Goal: Share content

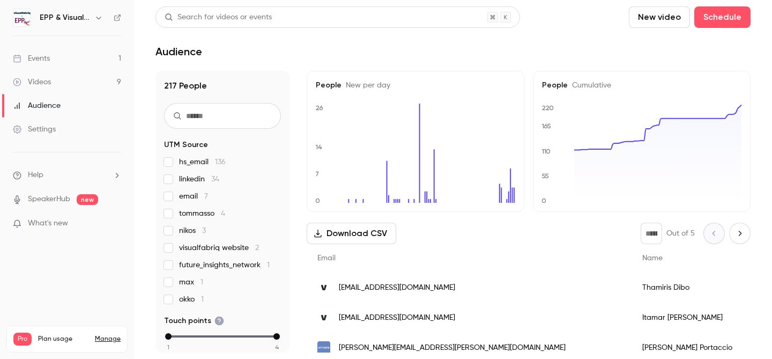
click at [27, 58] on div "Events" at bounding box center [31, 58] width 37 height 11
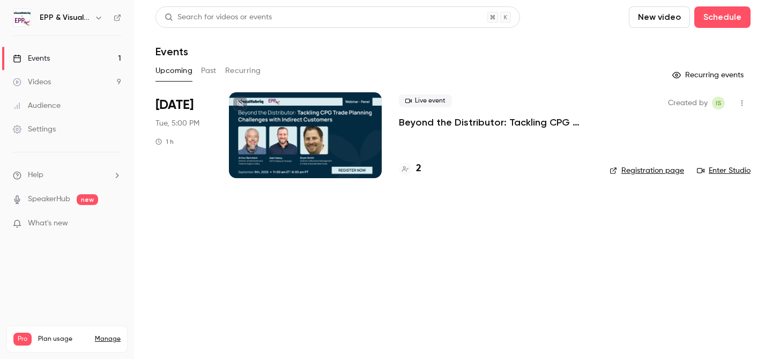
click at [423, 124] on p "Beyond the Distributor: Tackling CPG Trade Planning Challenges with Indirect Cu…" at bounding box center [495, 122] width 193 height 13
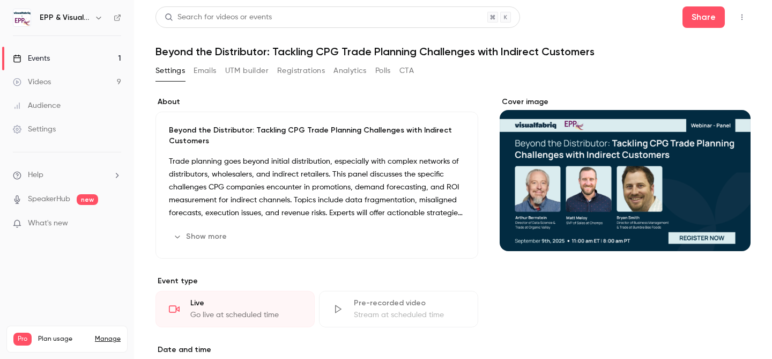
click at [629, 123] on div "Cover image" at bounding box center [625, 173] width 251 height 154
click at [0, 0] on input "Cover image" at bounding box center [0, 0] width 0 height 0
click at [690, 18] on button "Share" at bounding box center [703, 16] width 42 height 21
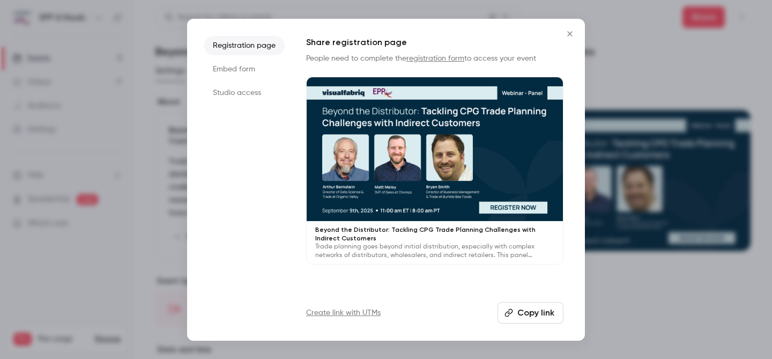
click at [542, 314] on button "Copy link" at bounding box center [530, 312] width 66 height 21
